Goal: Task Accomplishment & Management: Complete application form

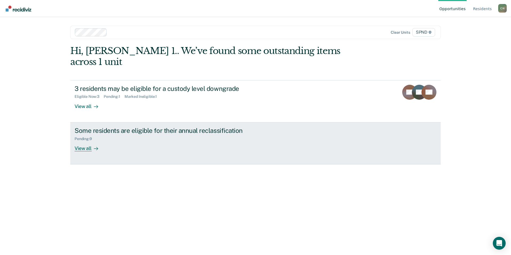
click at [82, 141] on div "View all" at bounding box center [90, 146] width 30 height 10
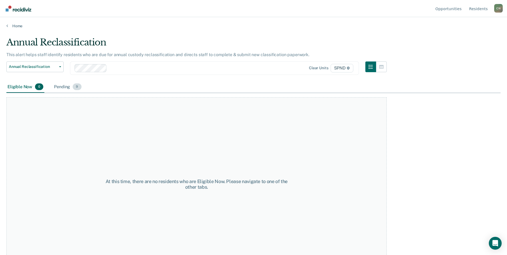
click at [63, 87] on div "Pending 9" at bounding box center [67, 87] width 29 height 12
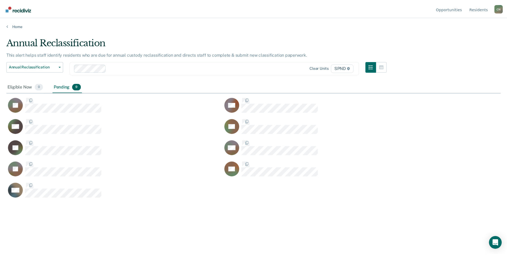
scroll to position [174, 494]
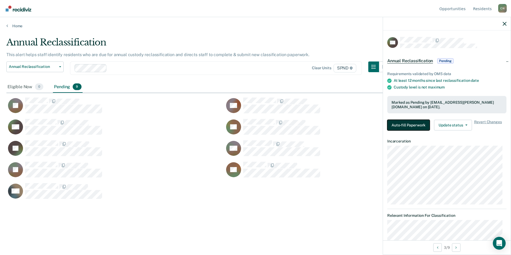
click at [414, 123] on button "Auto-fill Paperwork" at bounding box center [408, 125] width 42 height 11
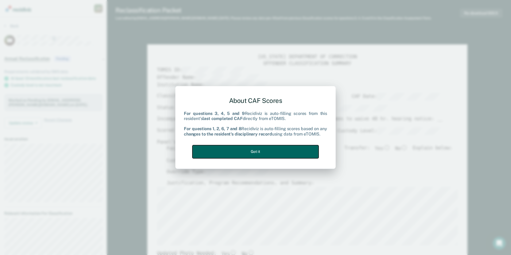
click at [270, 152] on button "Got it" at bounding box center [255, 151] width 126 height 13
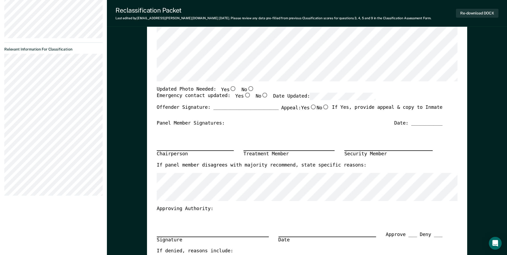
scroll to position [134, 0]
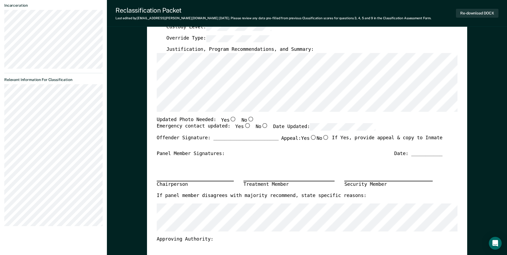
click at [247, 119] on input "No" at bounding box center [250, 118] width 7 height 5
type textarea "x"
radio input "true"
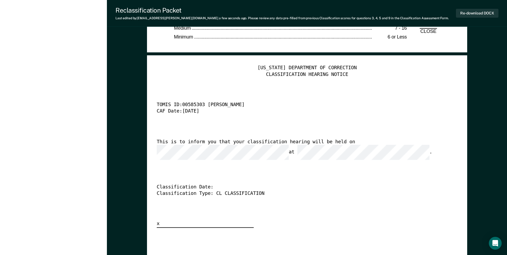
scroll to position [1309, 0]
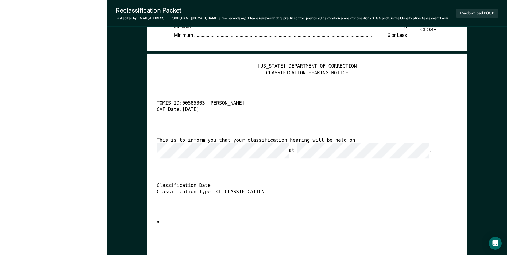
drag, startPoint x: 292, startPoint y: 171, endPoint x: 284, endPoint y: 172, distance: 7.8
click at [291, 171] on div "[US_STATE] DEPARTMENT OF CORRECTION CLASSIFICATION HEARING NOTICE TOMIS ID: 005…" at bounding box center [307, 144] width 301 height 163
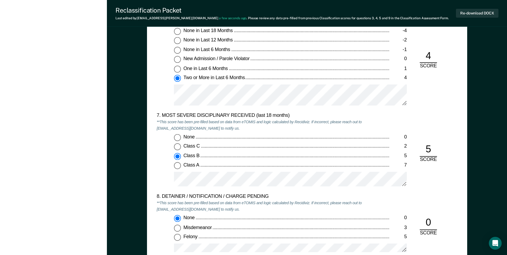
scroll to position [989, 0]
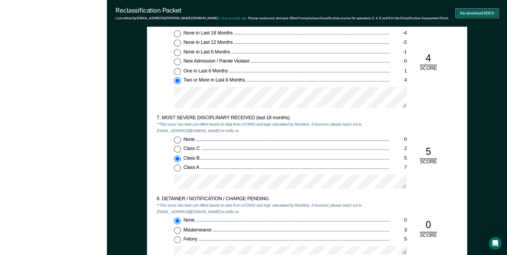
click at [470, 12] on button "Re-download DOCX" at bounding box center [477, 13] width 42 height 9
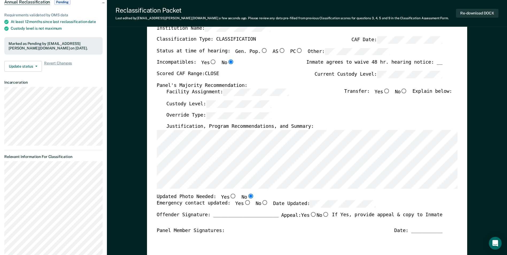
scroll to position [53, 0]
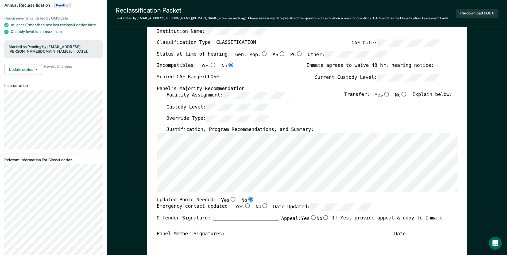
click at [406, 94] on input "No" at bounding box center [404, 94] width 7 height 5
type textarea "x"
radio input "true"
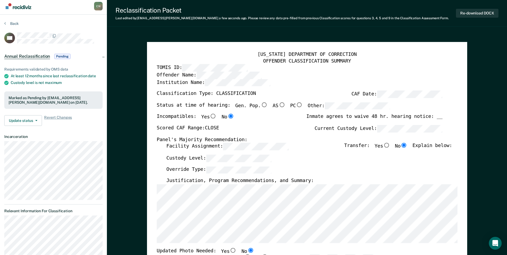
scroll to position [0, 0]
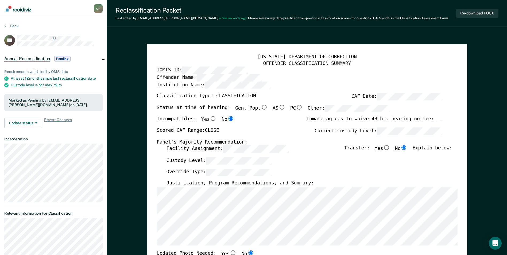
click at [316, 182] on div "Justification, Program Recommendations, and Summary:" at bounding box center [309, 183] width 286 height 6
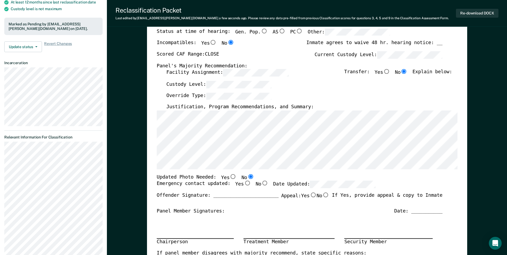
scroll to position [72, 0]
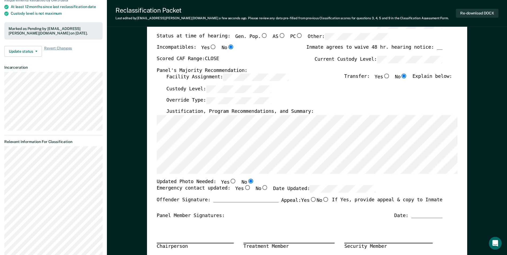
click at [303, 110] on div "Justification, Program Recommendations, and Summary:" at bounding box center [309, 112] width 286 height 6
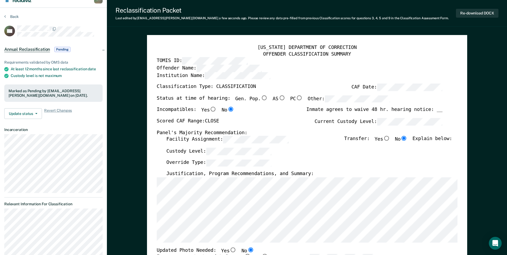
scroll to position [0, 0]
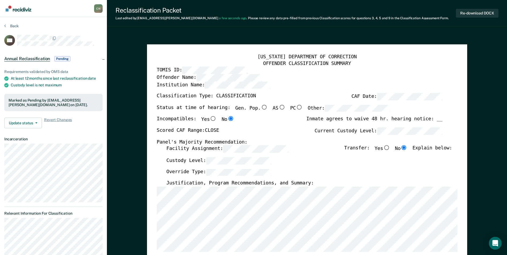
type textarea "x"
drag, startPoint x: 360, startPoint y: 104, endPoint x: 318, endPoint y: 154, distance: 64.9
click at [319, 154] on div "Facility Assignment: Transfer: Yes No Explain below:" at bounding box center [309, 151] width 286 height 12
drag, startPoint x: 439, startPoint y: 119, endPoint x: 465, endPoint y: 115, distance: 27.0
click at [439, 119] on div "Inmate agrees to waive 48 hr. hearing notice: __" at bounding box center [374, 121] width 136 height 11
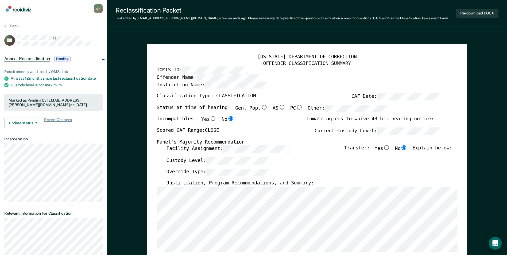
click at [441, 120] on div "Inmate agrees to waive 48 hr. hearing notice: __" at bounding box center [374, 121] width 136 height 11
click at [440, 119] on div "Inmate agrees to waive 48 hr. hearing notice: __" at bounding box center [374, 121] width 136 height 11
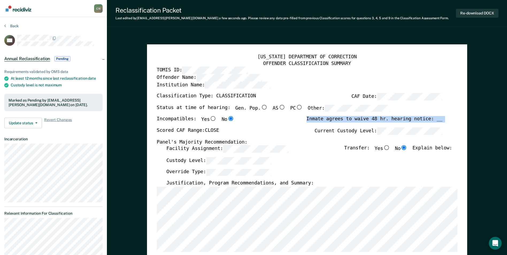
click at [440, 119] on div "Inmate agrees to waive 48 hr. hearing notice: __" at bounding box center [374, 121] width 136 height 11
click at [440, 118] on div "Inmate agrees to waive 48 hr. hearing notice: __" at bounding box center [374, 121] width 136 height 11
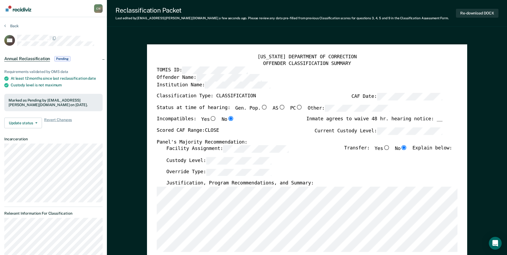
click at [439, 119] on div "Inmate agrees to waive 48 hr. hearing notice: __" at bounding box center [374, 121] width 136 height 11
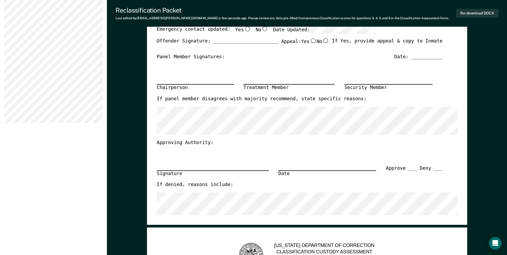
scroll to position [240, 0]
